Goal: Information Seeking & Learning: Learn about a topic

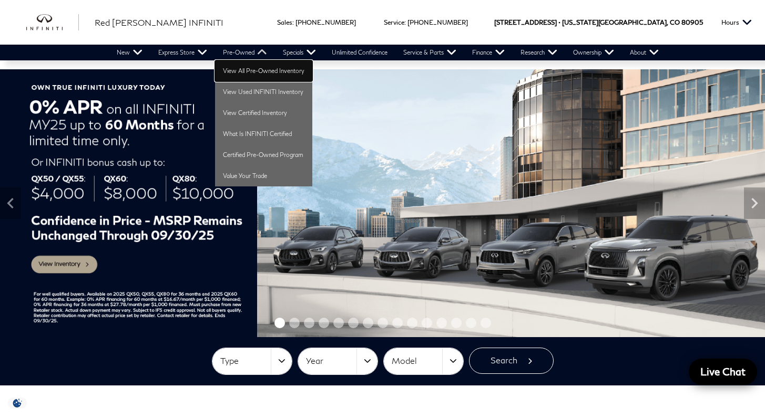
click at [248, 69] on link "View All Pre-Owned Inventory" at bounding box center [263, 70] width 97 height 21
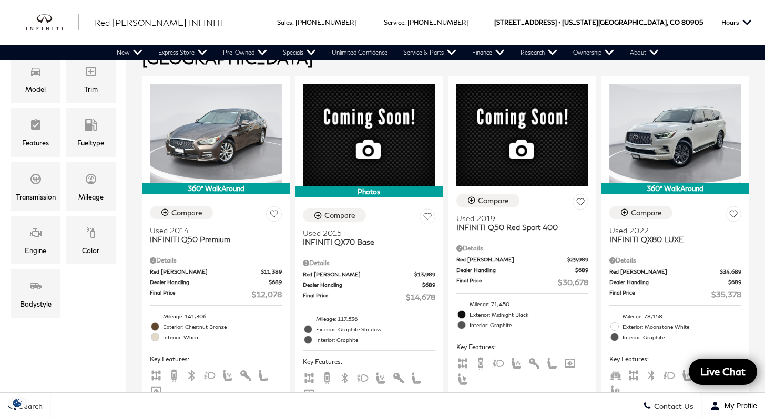
scroll to position [253, 0]
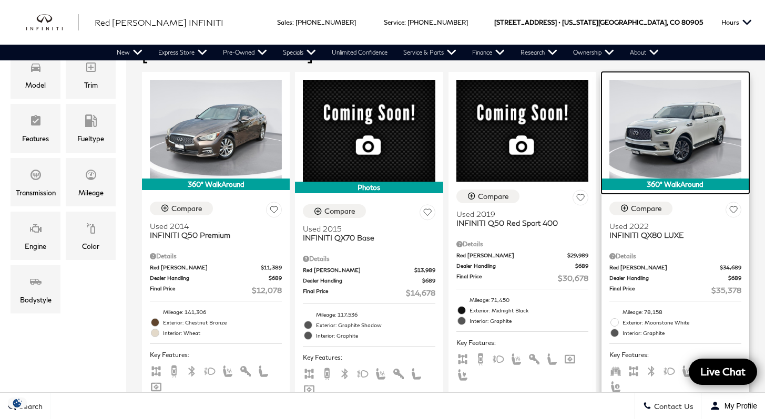
click at [725, 98] on img at bounding box center [675, 129] width 132 height 99
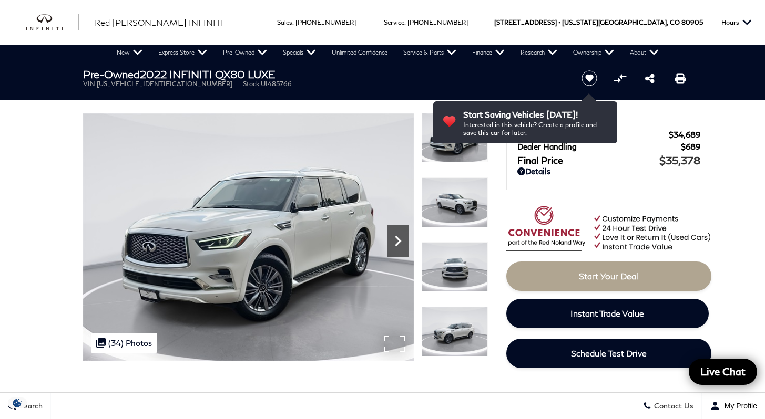
click at [399, 243] on icon "Next" at bounding box center [397, 241] width 21 height 21
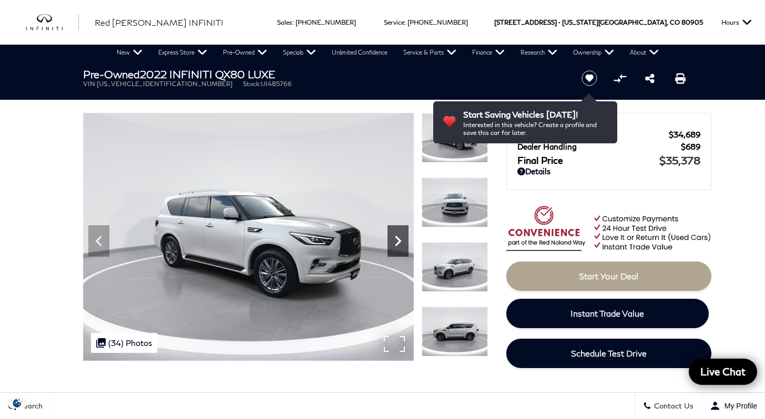
click at [399, 243] on icon "Next" at bounding box center [397, 241] width 21 height 21
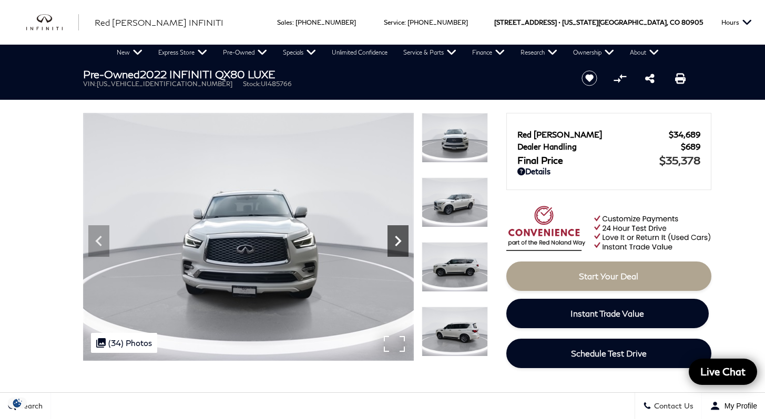
click at [399, 243] on icon "Next" at bounding box center [397, 241] width 21 height 21
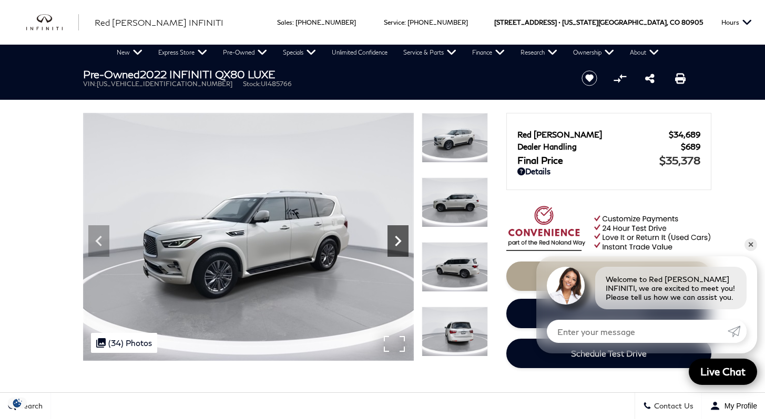
click at [399, 243] on icon "Next" at bounding box center [397, 241] width 21 height 21
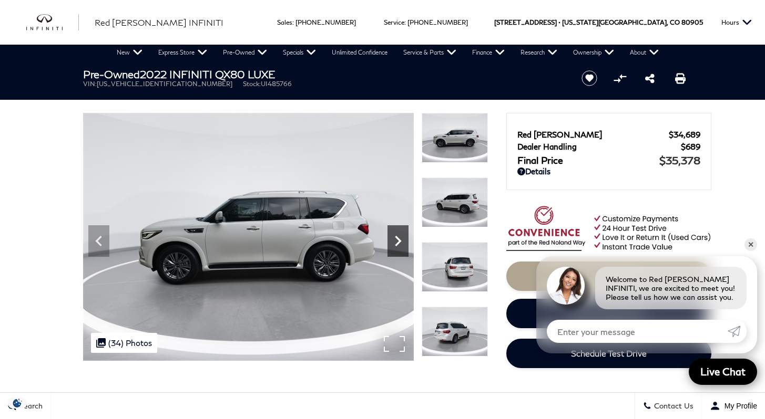
click at [399, 243] on icon "Next" at bounding box center [397, 241] width 21 height 21
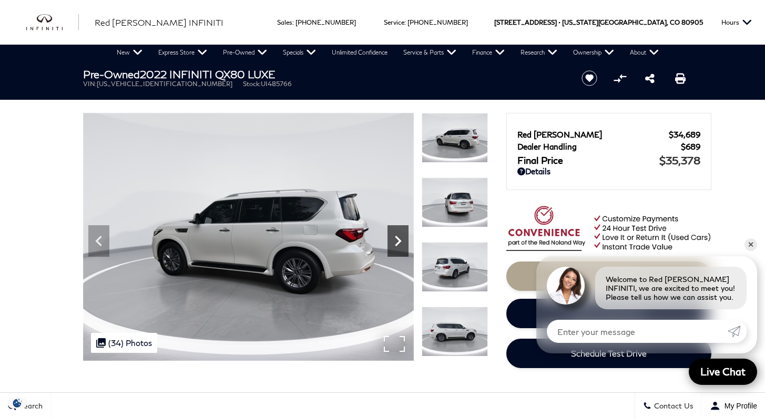
click at [399, 243] on icon "Next" at bounding box center [397, 241] width 21 height 21
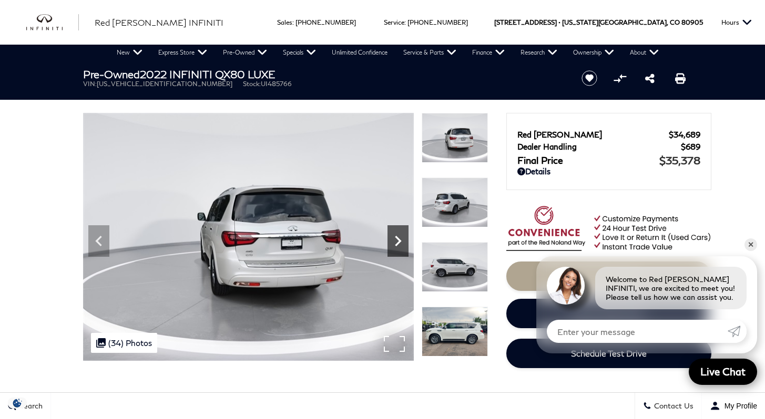
click at [399, 243] on icon "Next" at bounding box center [397, 241] width 21 height 21
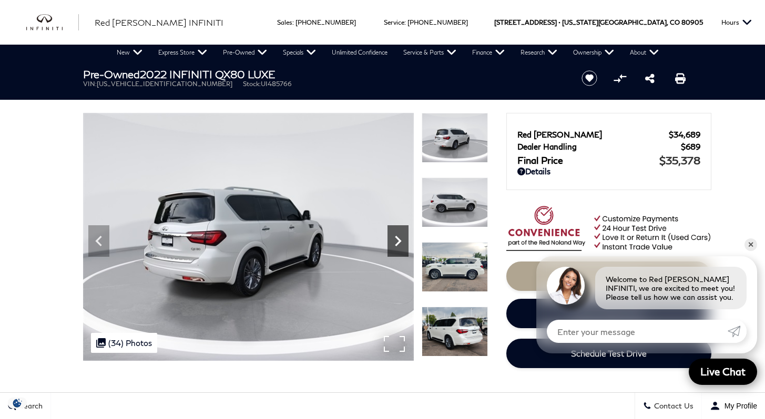
click at [399, 243] on icon "Next" at bounding box center [397, 241] width 21 height 21
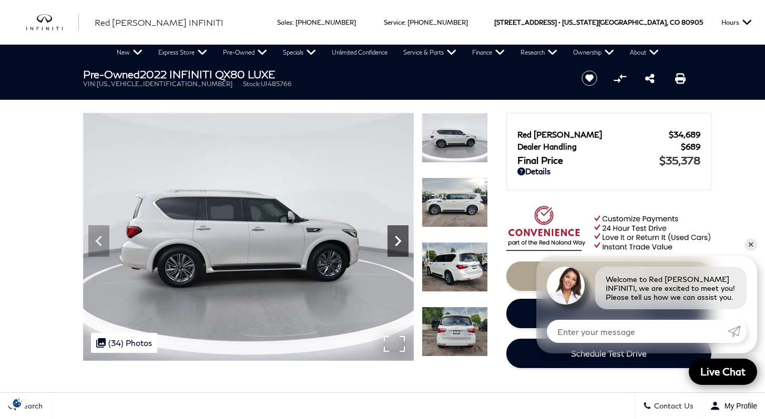
click at [399, 243] on icon "Next" at bounding box center [397, 241] width 21 height 21
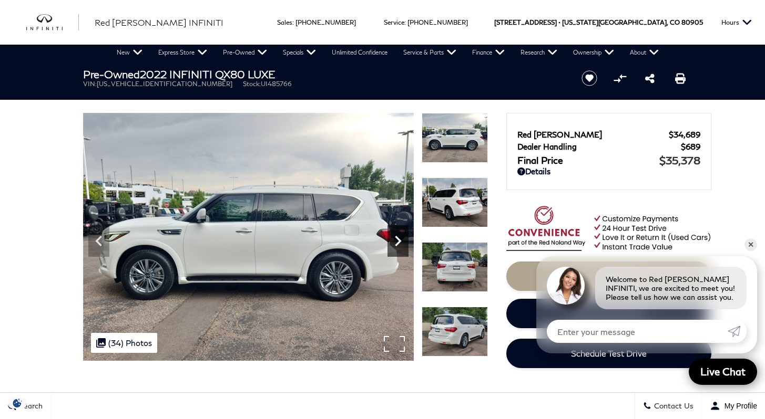
click at [399, 243] on icon "Next" at bounding box center [397, 241] width 21 height 21
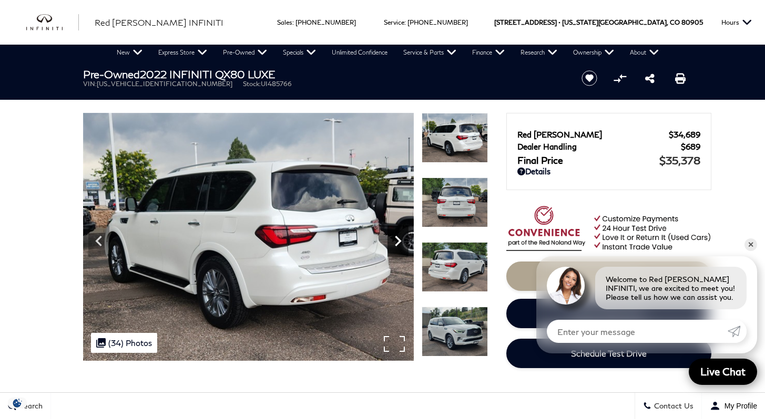
click at [399, 243] on icon "Next" at bounding box center [397, 241] width 21 height 21
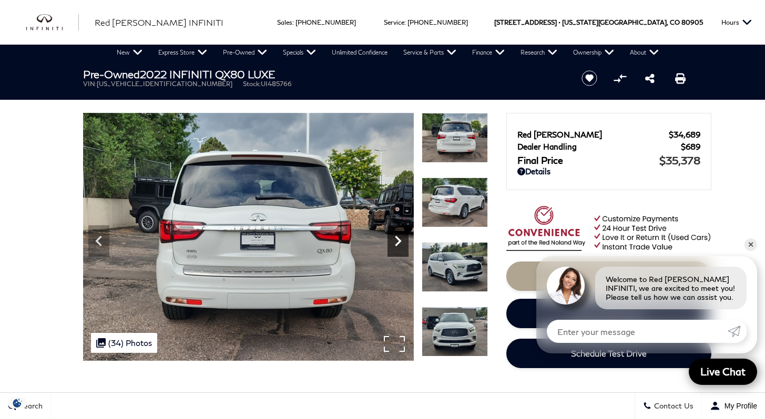
click at [399, 243] on icon "Next" at bounding box center [397, 241] width 21 height 21
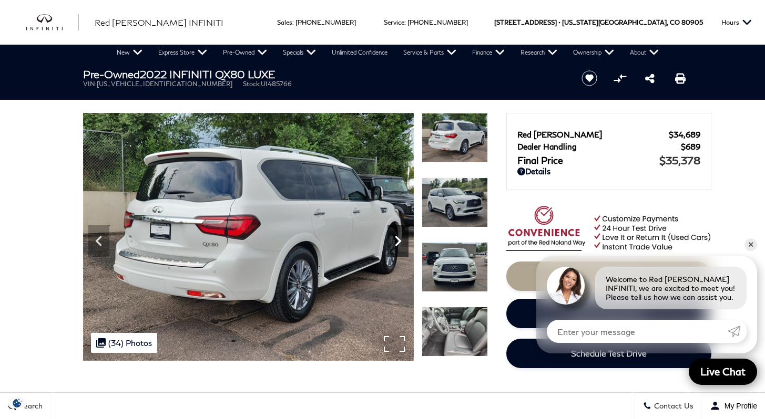
click at [399, 243] on icon "Next" at bounding box center [397, 241] width 21 height 21
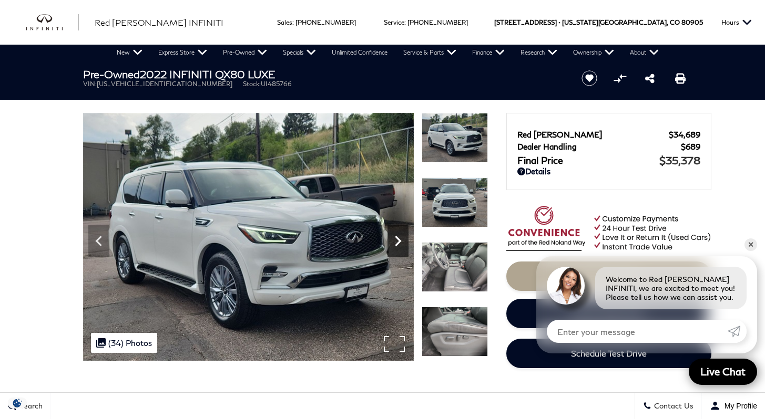
click at [399, 243] on icon "Next" at bounding box center [397, 241] width 21 height 21
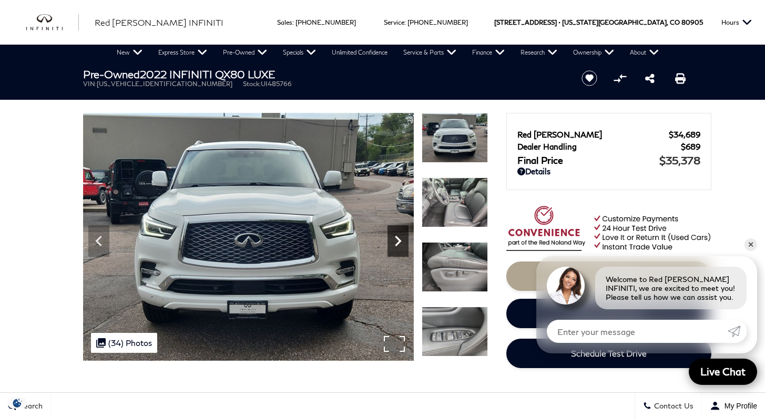
click at [399, 243] on icon "Next" at bounding box center [397, 241] width 21 height 21
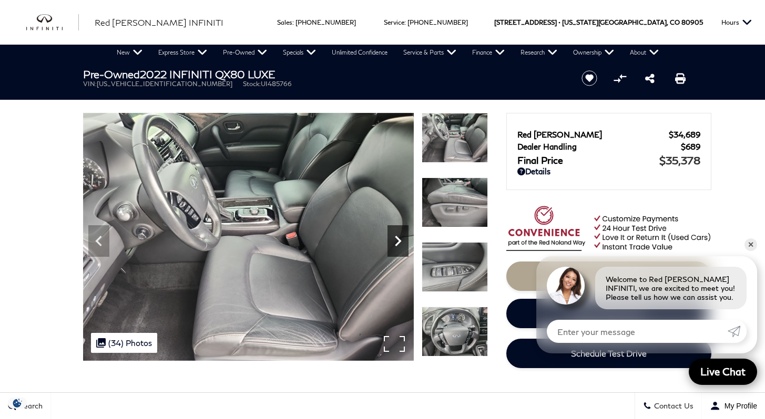
click at [399, 243] on icon "Next" at bounding box center [397, 241] width 21 height 21
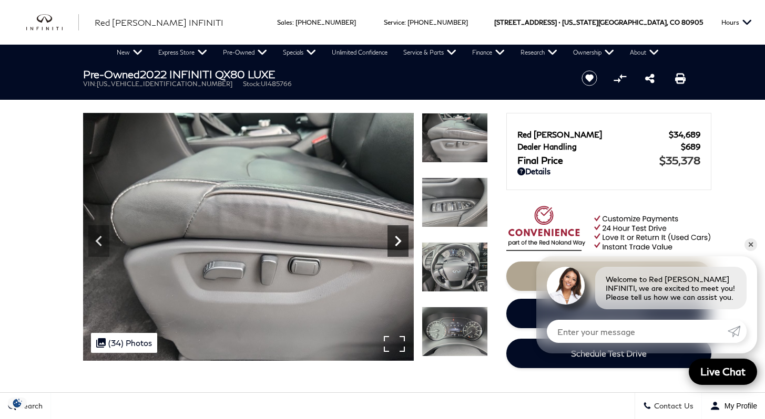
click at [399, 243] on icon "Next" at bounding box center [397, 241] width 21 height 21
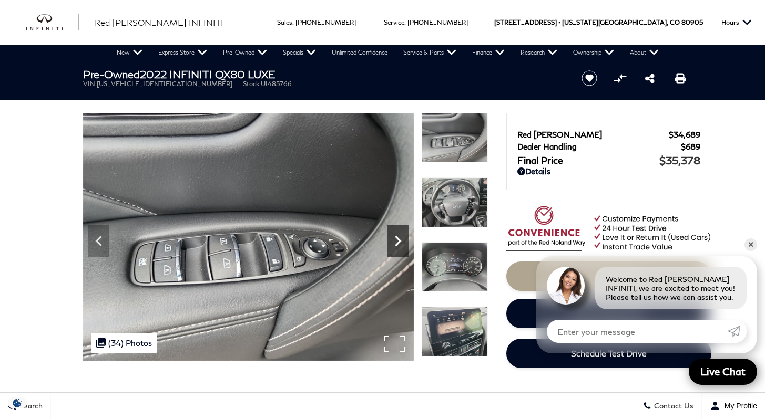
click at [399, 243] on icon "Next" at bounding box center [397, 241] width 21 height 21
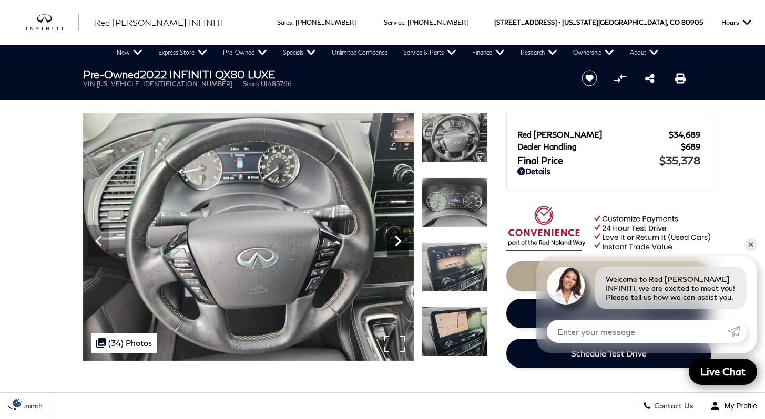
click at [399, 243] on icon "Next" at bounding box center [397, 241] width 21 height 21
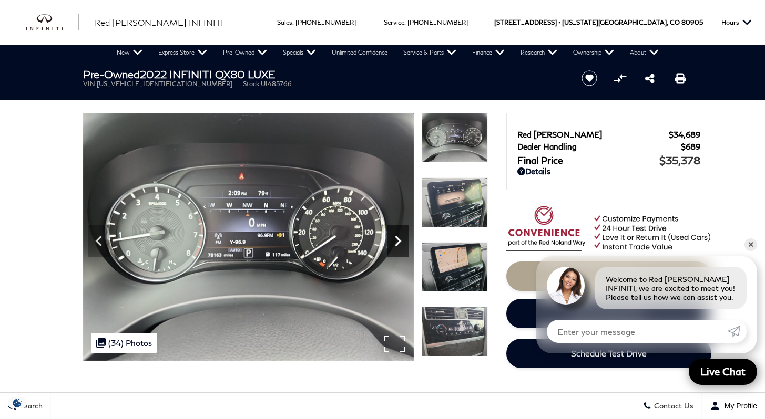
click at [399, 243] on icon "Next" at bounding box center [397, 241] width 21 height 21
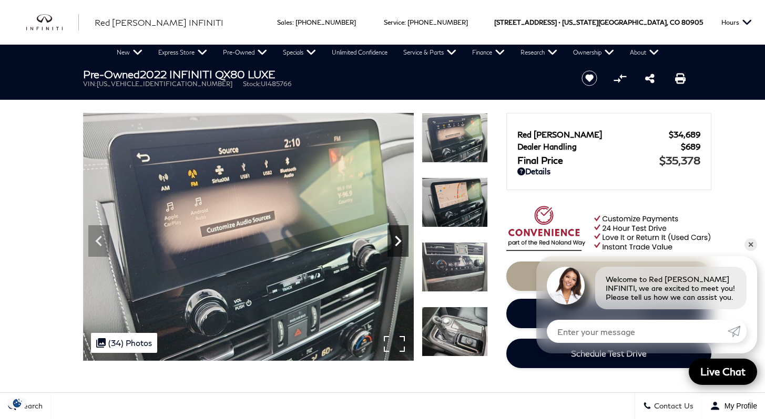
click at [399, 243] on icon "Next" at bounding box center [397, 241] width 21 height 21
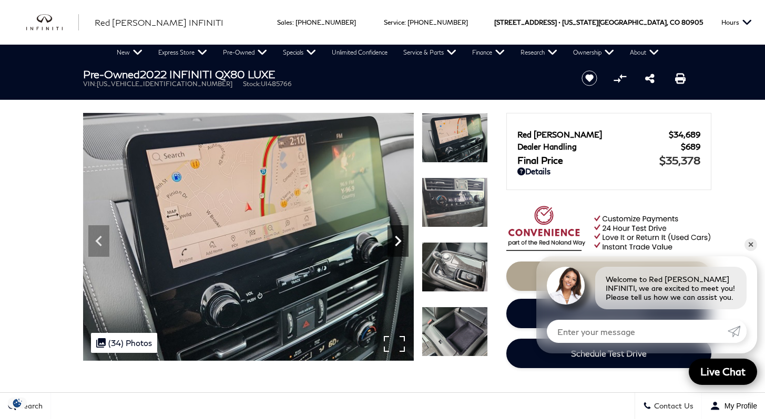
click at [399, 243] on icon "Next" at bounding box center [397, 241] width 21 height 21
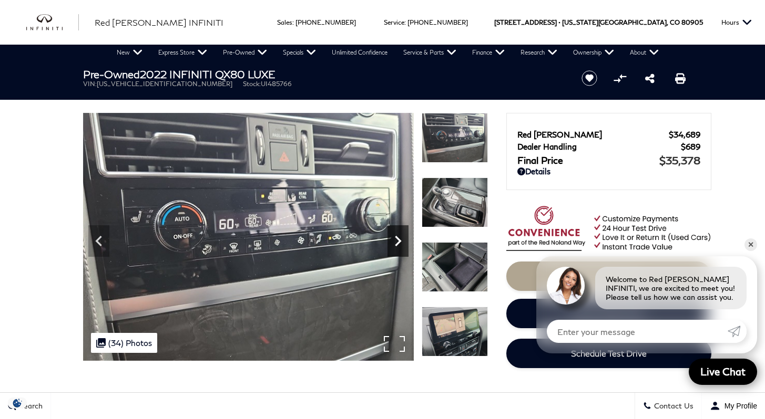
click at [399, 243] on icon "Next" at bounding box center [397, 241] width 21 height 21
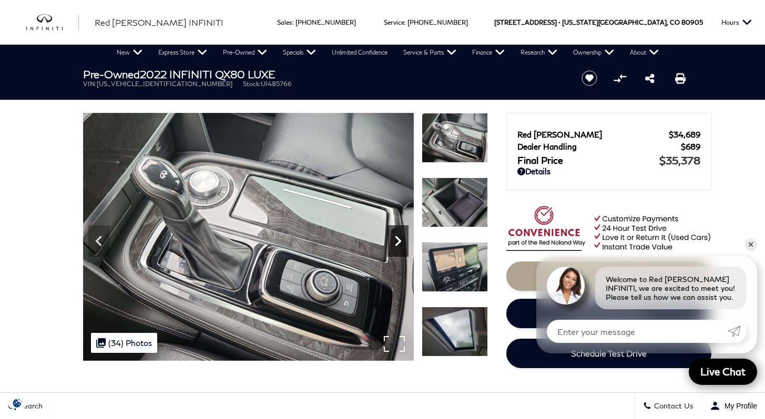
click at [399, 243] on icon "Next" at bounding box center [397, 241] width 21 height 21
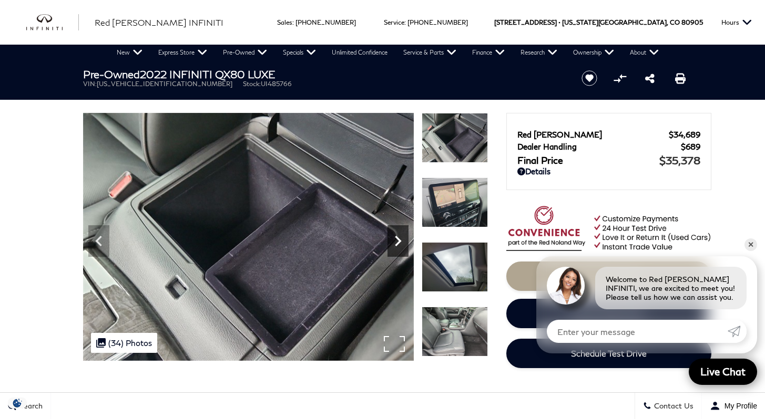
click at [399, 243] on icon "Next" at bounding box center [397, 241] width 21 height 21
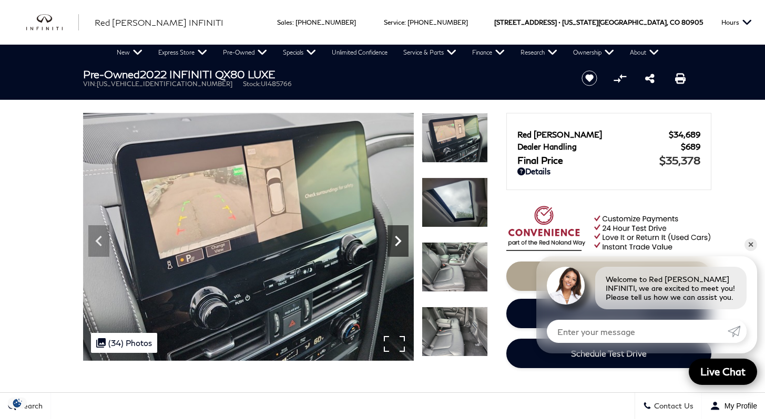
click at [399, 243] on icon "Next" at bounding box center [397, 241] width 21 height 21
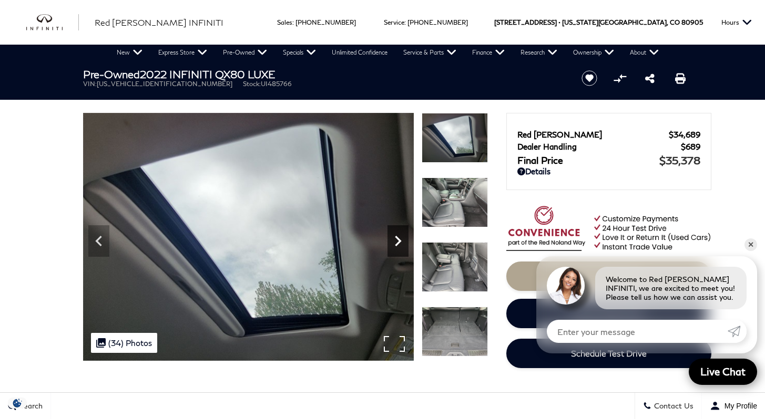
click at [399, 243] on icon "Next" at bounding box center [397, 241] width 21 height 21
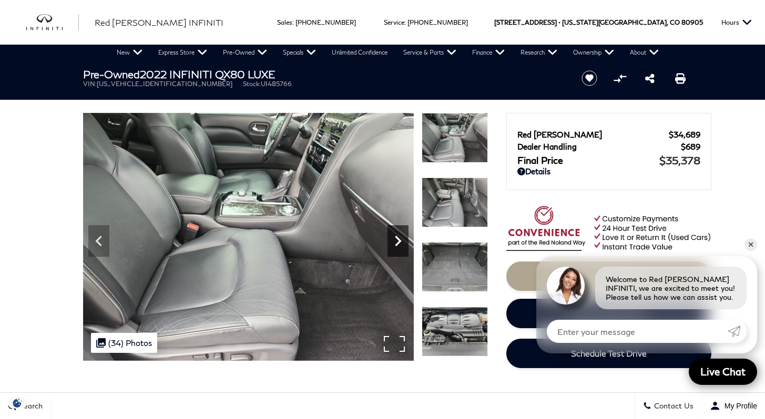
click at [399, 243] on icon "Next" at bounding box center [397, 241] width 21 height 21
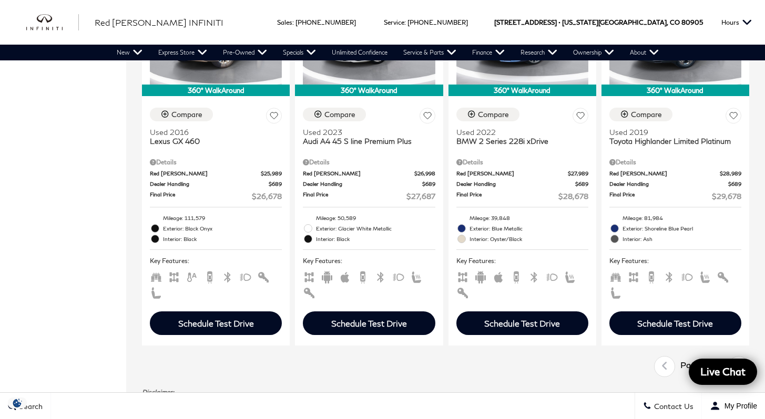
scroll to position [1881, 0]
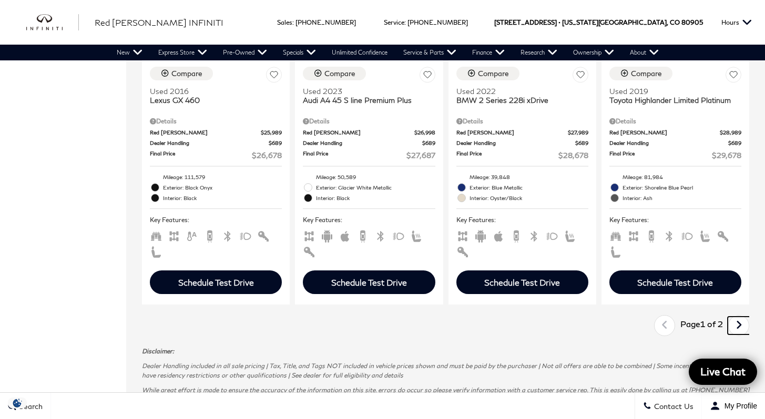
click at [742, 317] on icon "next page" at bounding box center [738, 325] width 7 height 17
